Goal: Book appointment/travel/reservation

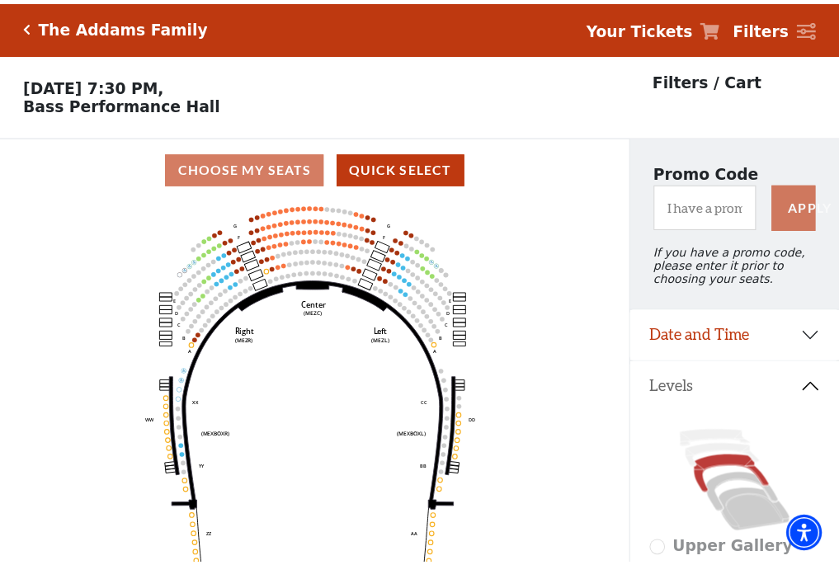
scroll to position [77, 0]
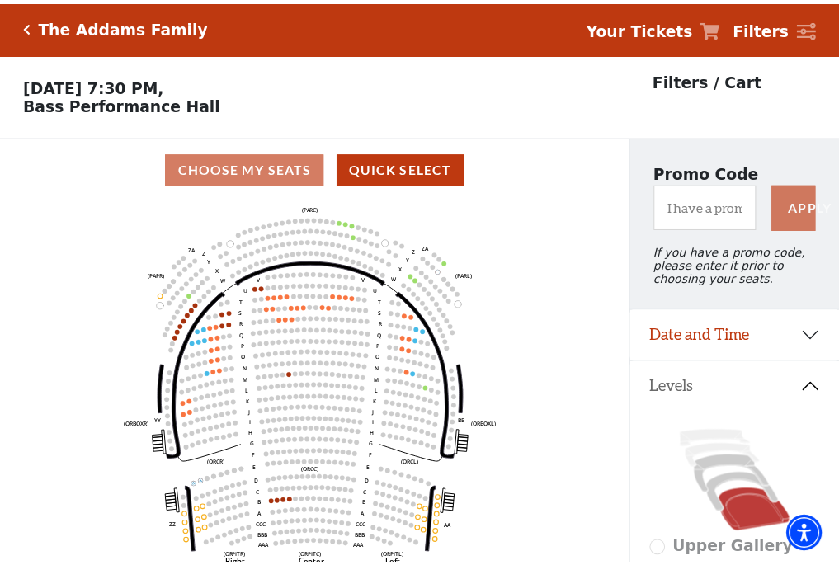
scroll to position [77, 0]
